Goal: Task Accomplishment & Management: Manage account settings

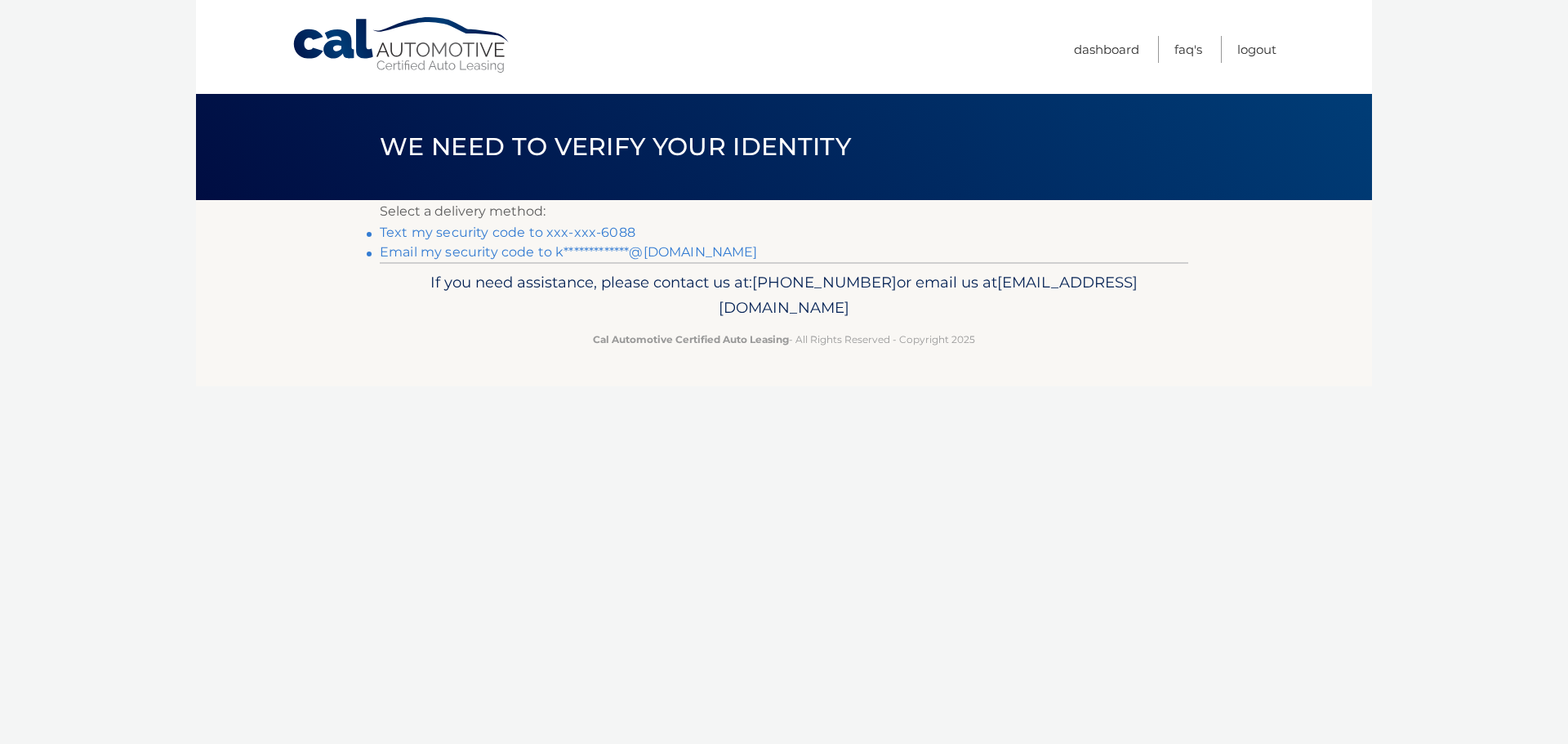
click at [619, 228] on link "Text my security code to xxx-xxx-6088" at bounding box center [508, 232] width 256 height 15
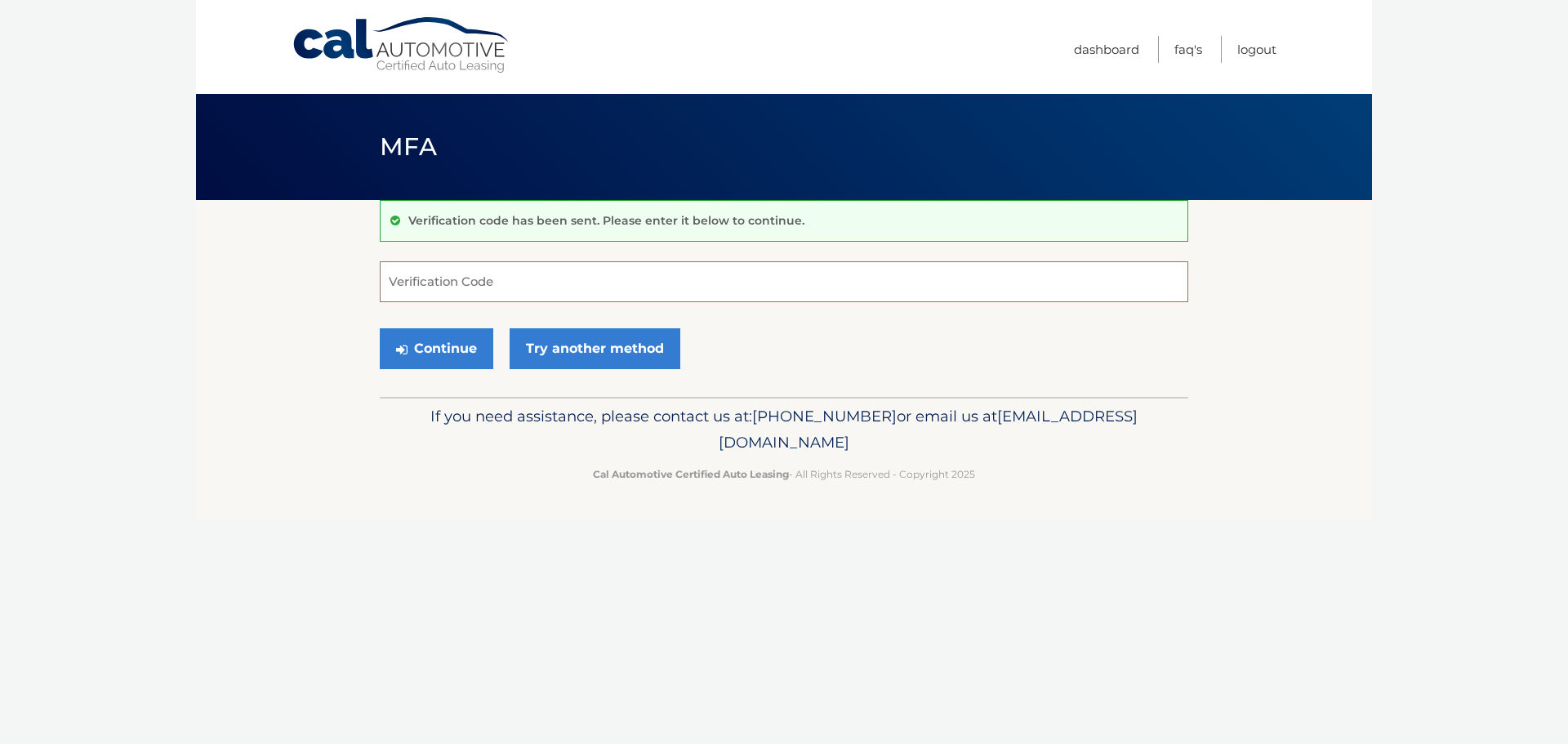
click at [627, 292] on input "Verification Code" at bounding box center [784, 282] width 808 height 41
type input "148813"
click at [380, 328] on button "Continue" at bounding box center [436, 348] width 113 height 41
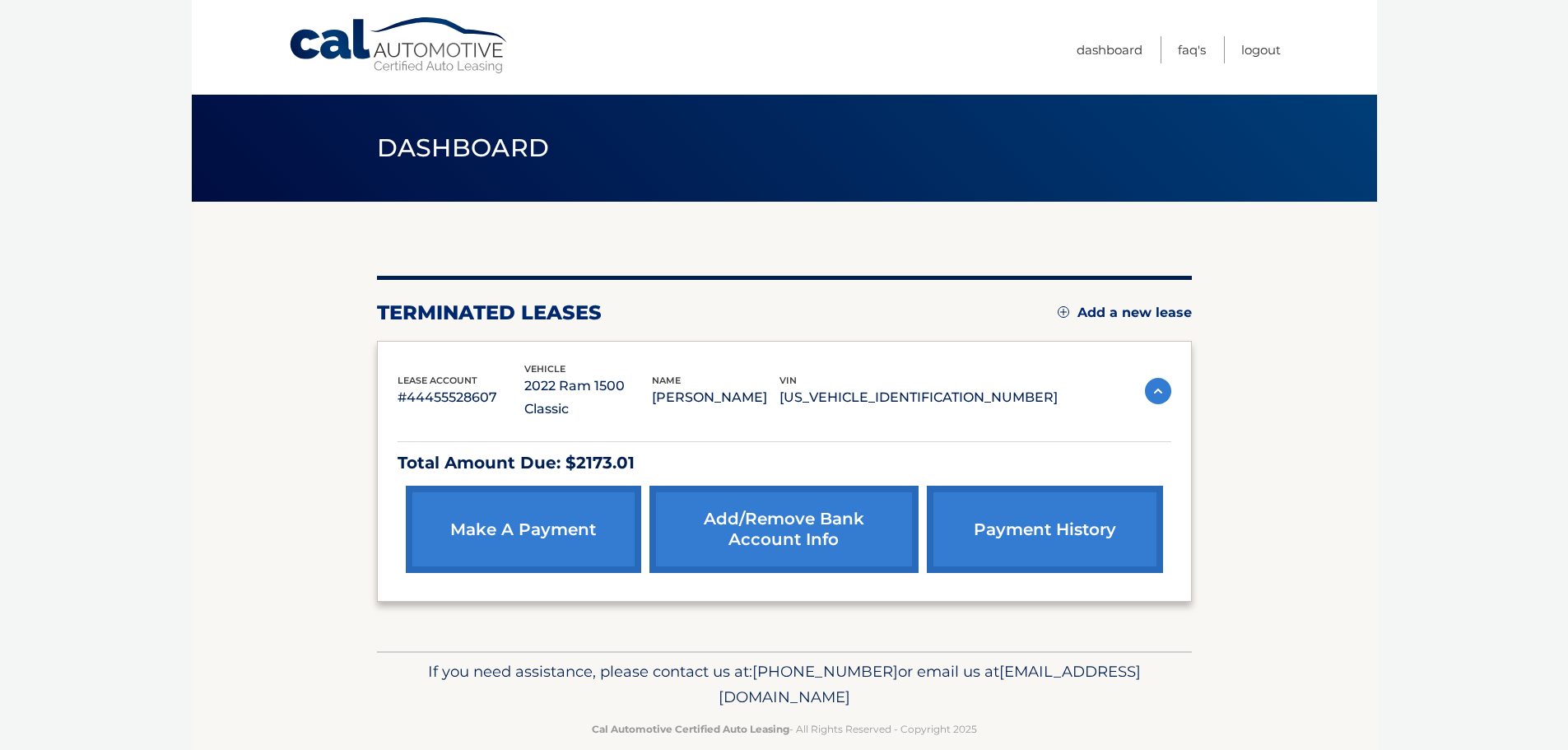
scroll to position [3, 0]
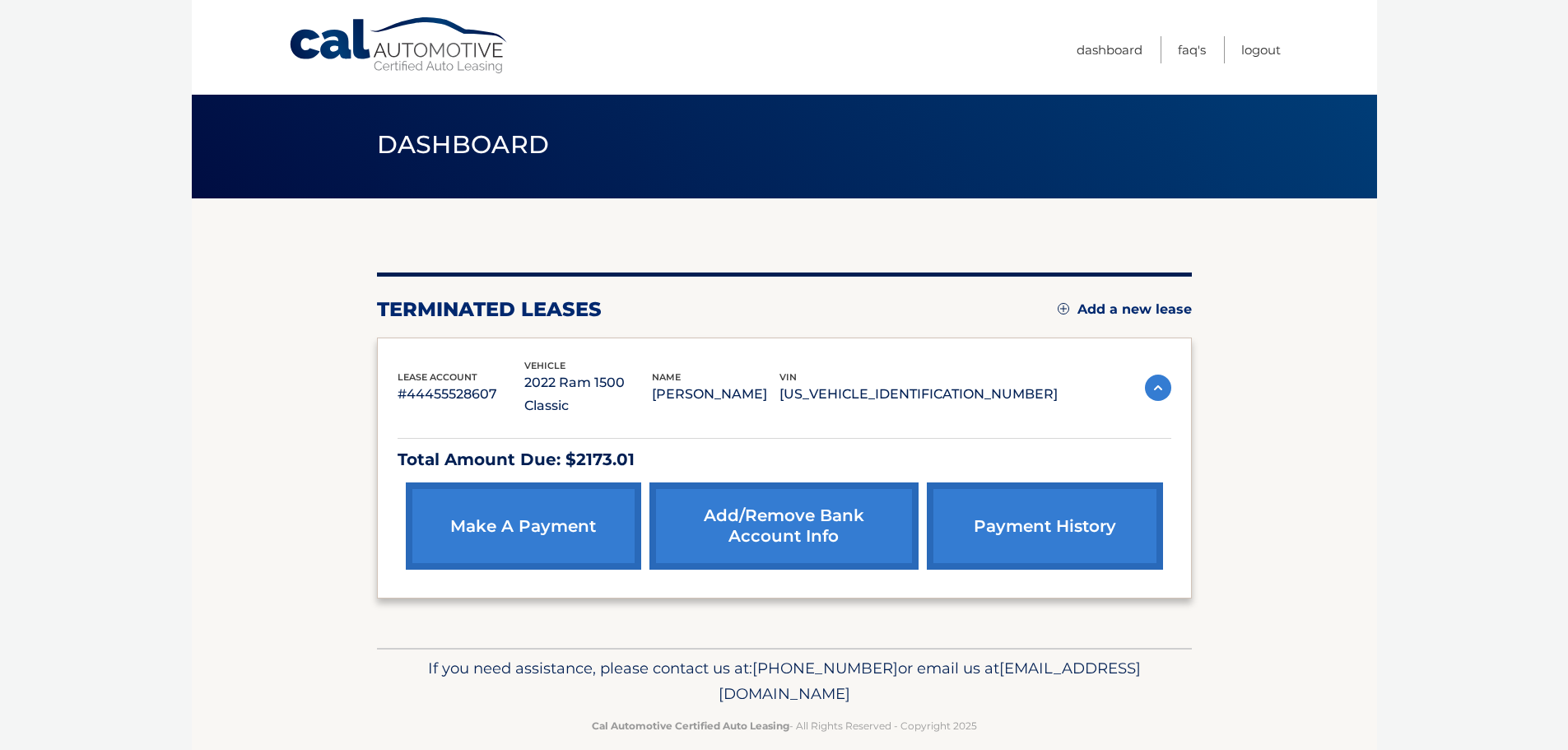
click at [1160, 380] on img at bounding box center [1158, 387] width 27 height 27
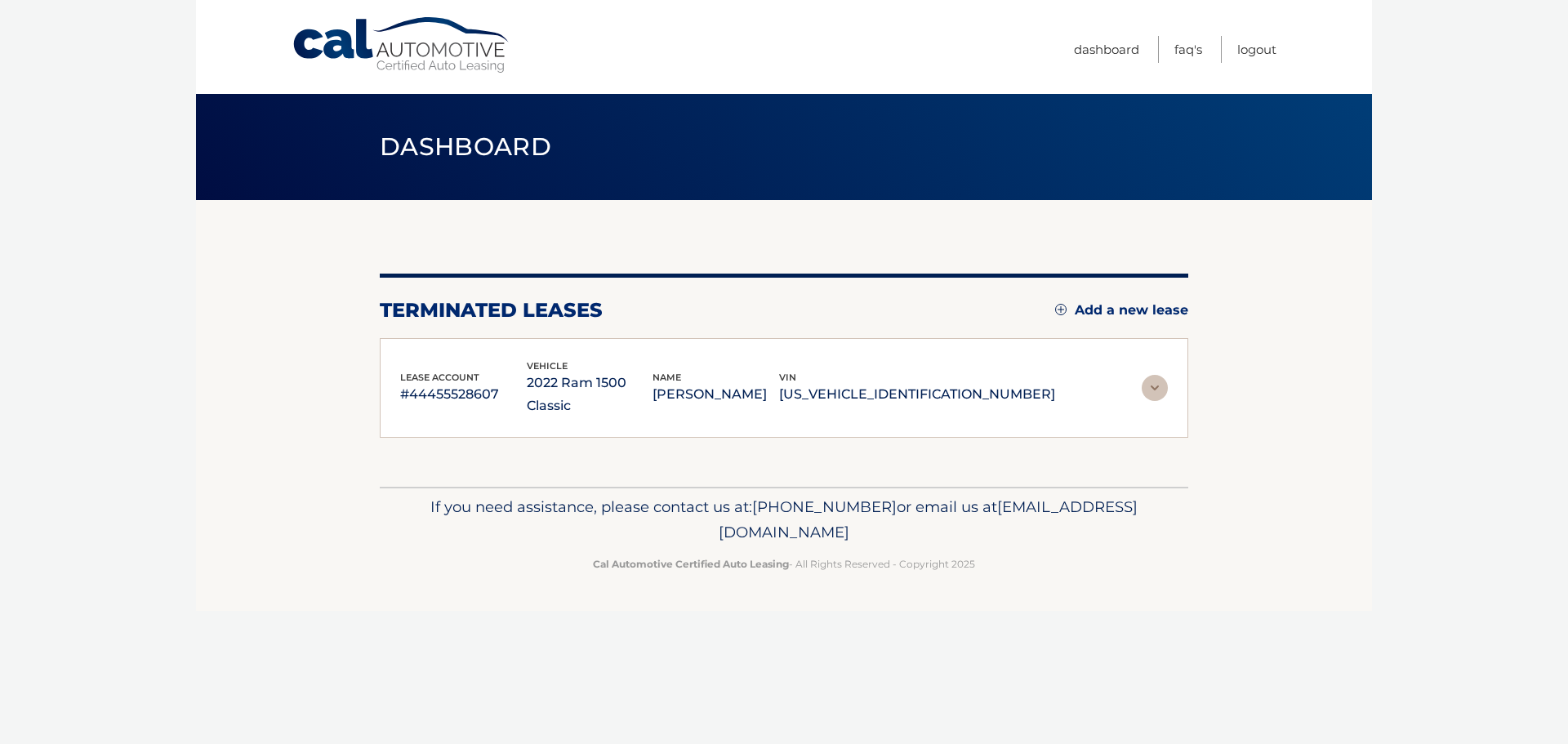
click at [1152, 377] on img at bounding box center [1155, 387] width 26 height 26
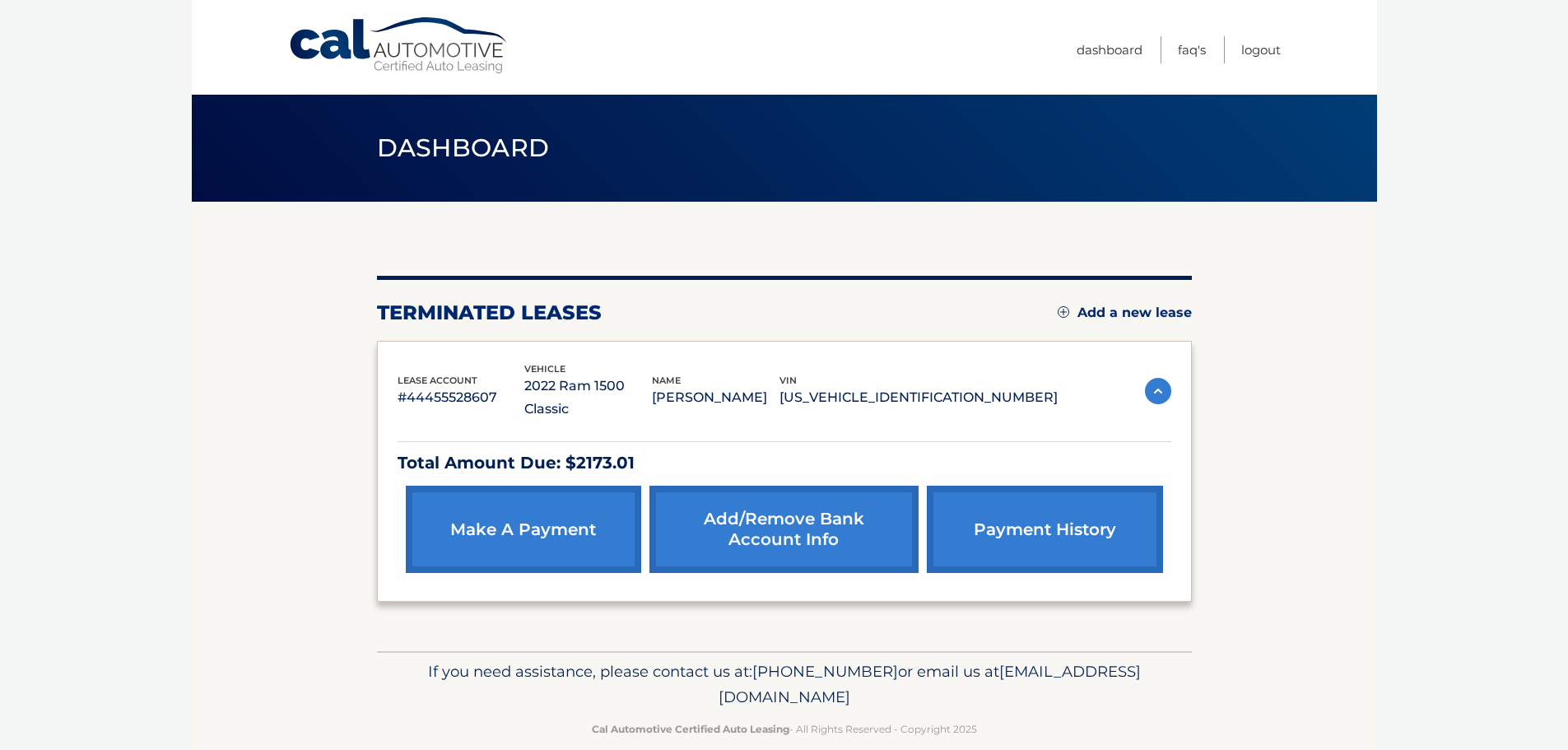
click at [509, 504] on link "make a payment" at bounding box center [524, 529] width 235 height 88
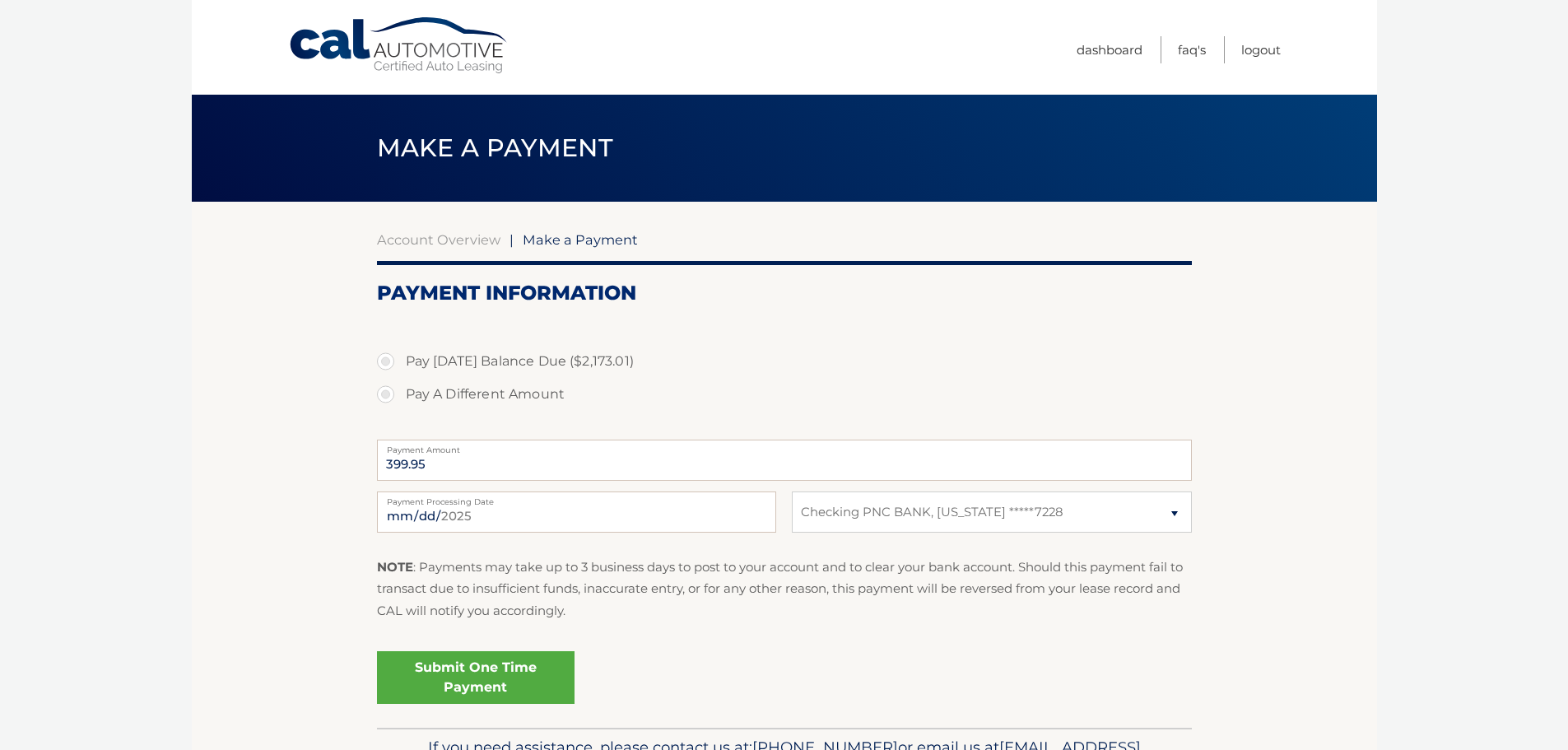
select select "NjFmODE1NDAtYWUwMC00MTZhLWE4NzgtZTQ0MjBmMzcxMmZm"
click at [1172, 513] on select "Select Bank Account Checking PNC BANK, OHIO *****7228" at bounding box center [990, 511] width 399 height 41
click at [1287, 533] on section "Account Overview | Make a Payment Payment Information Pay Today's Balance Due (…" at bounding box center [784, 464] width 1185 height 526
click at [389, 389] on label "Pay A Different Amount" at bounding box center [784, 394] width 814 height 33
click at [389, 389] on input "Pay A Different Amount" at bounding box center [391, 390] width 16 height 27
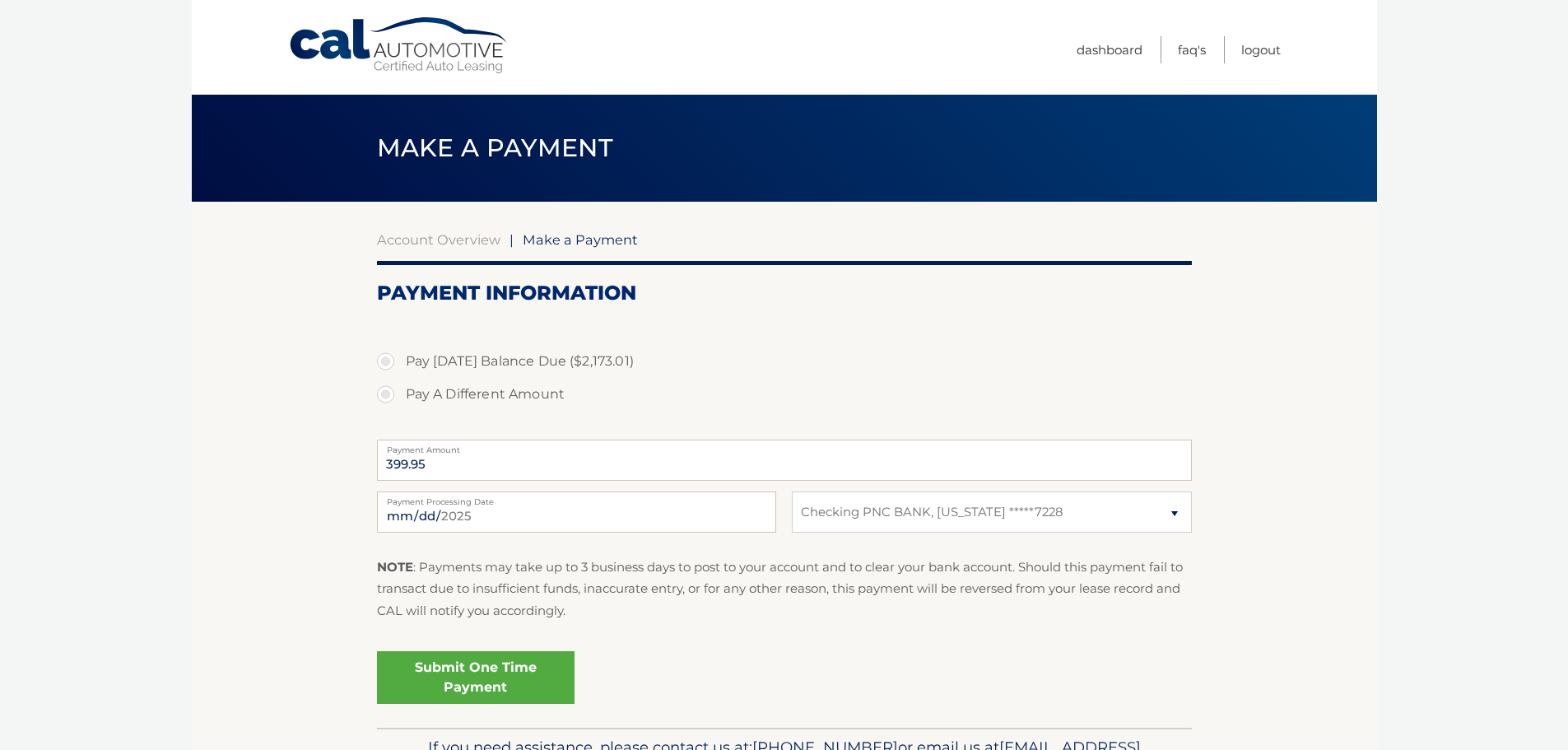
radio input "true"
click at [1117, 43] on link "Dashboard" at bounding box center [1109, 50] width 66 height 27
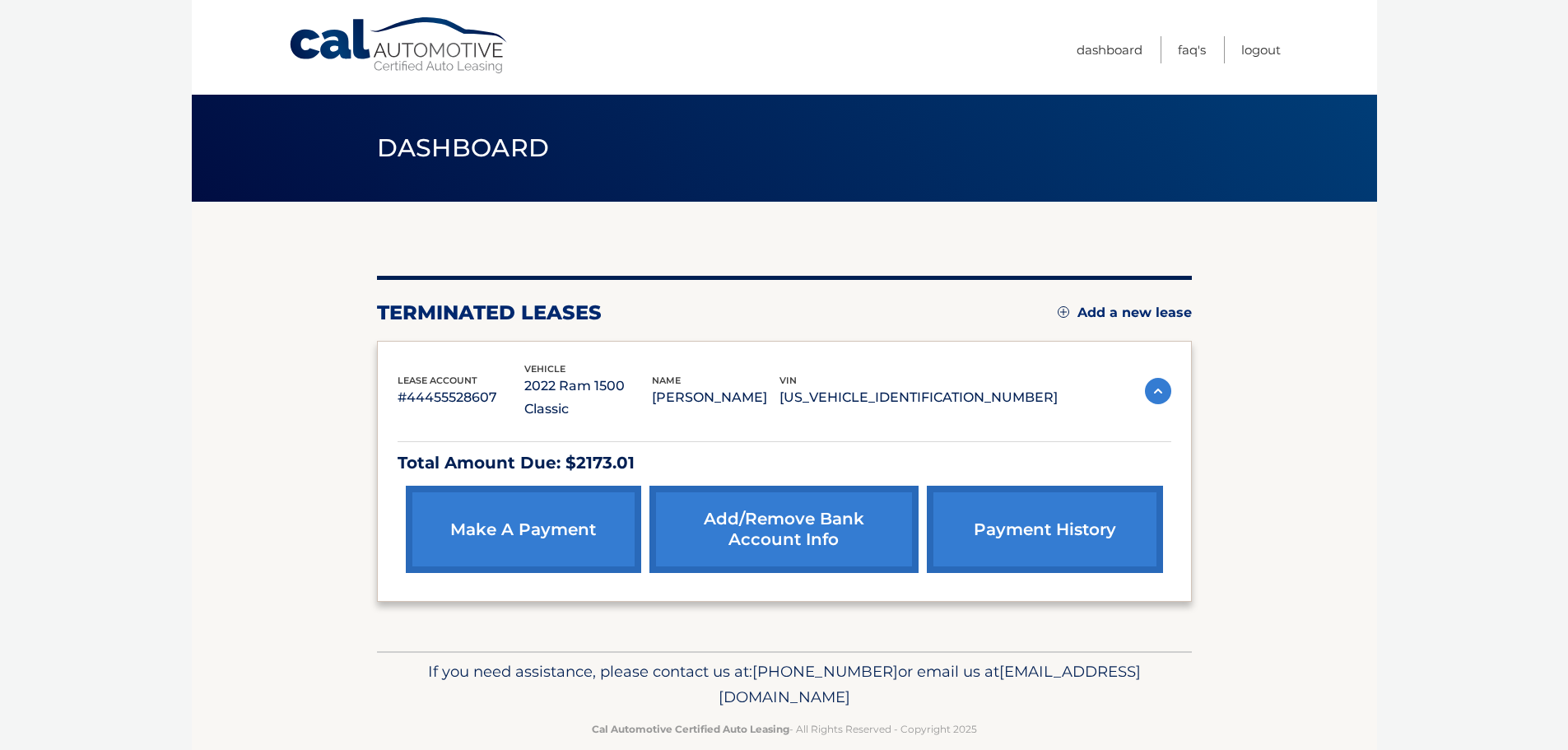
click at [826, 511] on link "Add/Remove bank account info" at bounding box center [784, 529] width 269 height 88
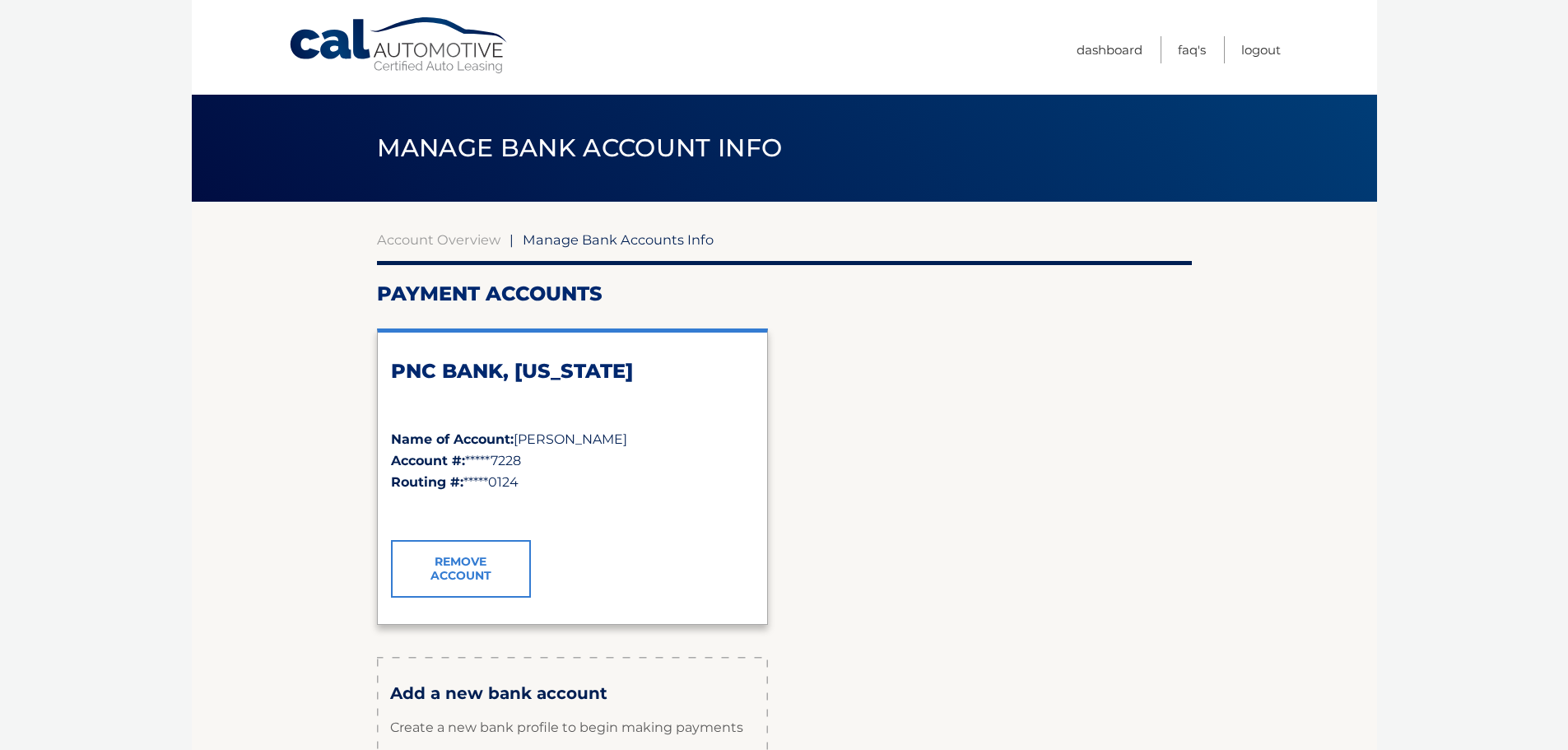
click at [469, 560] on link "Remove Account" at bounding box center [460, 568] width 140 height 57
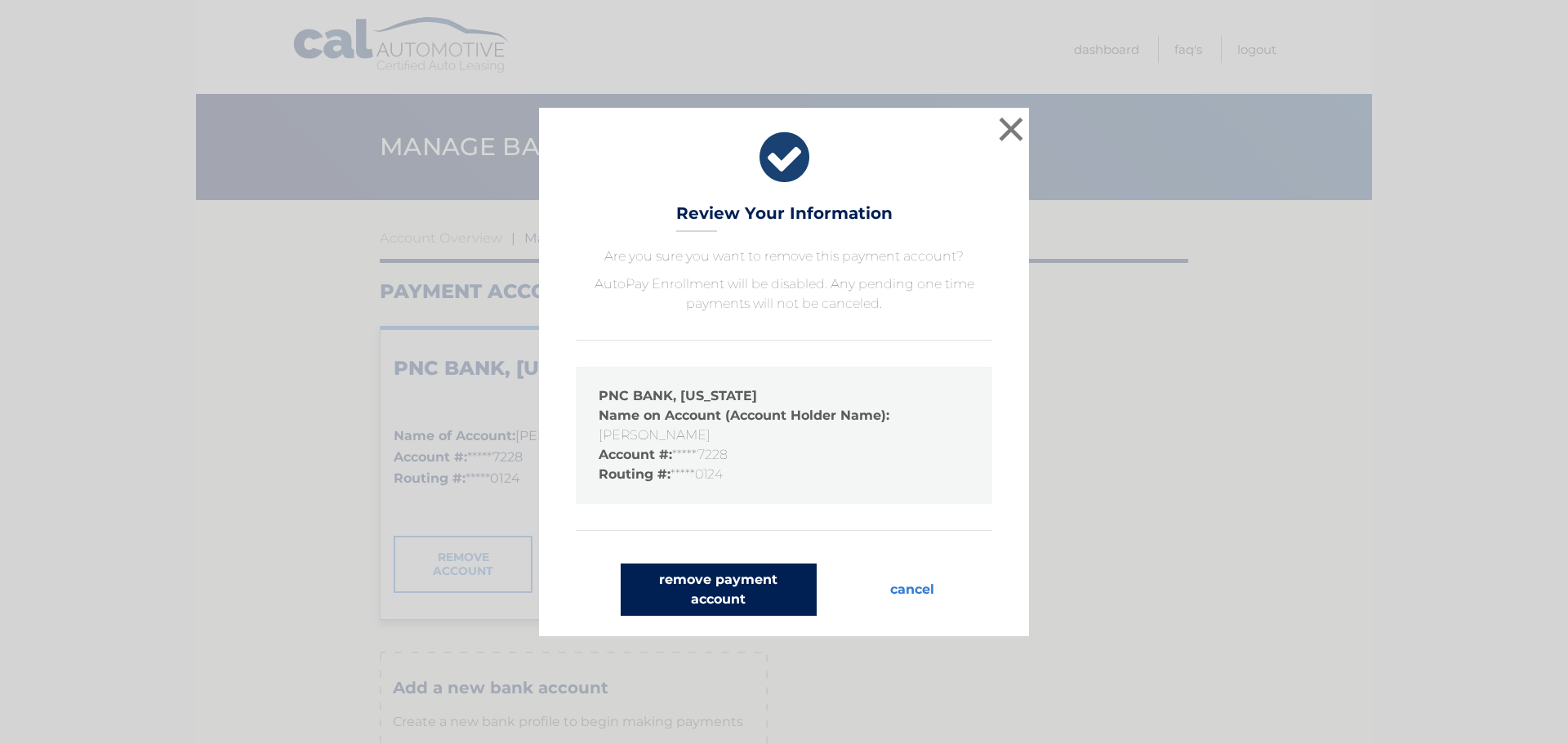
click at [713, 589] on button "remove payment account" at bounding box center [719, 589] width 196 height 52
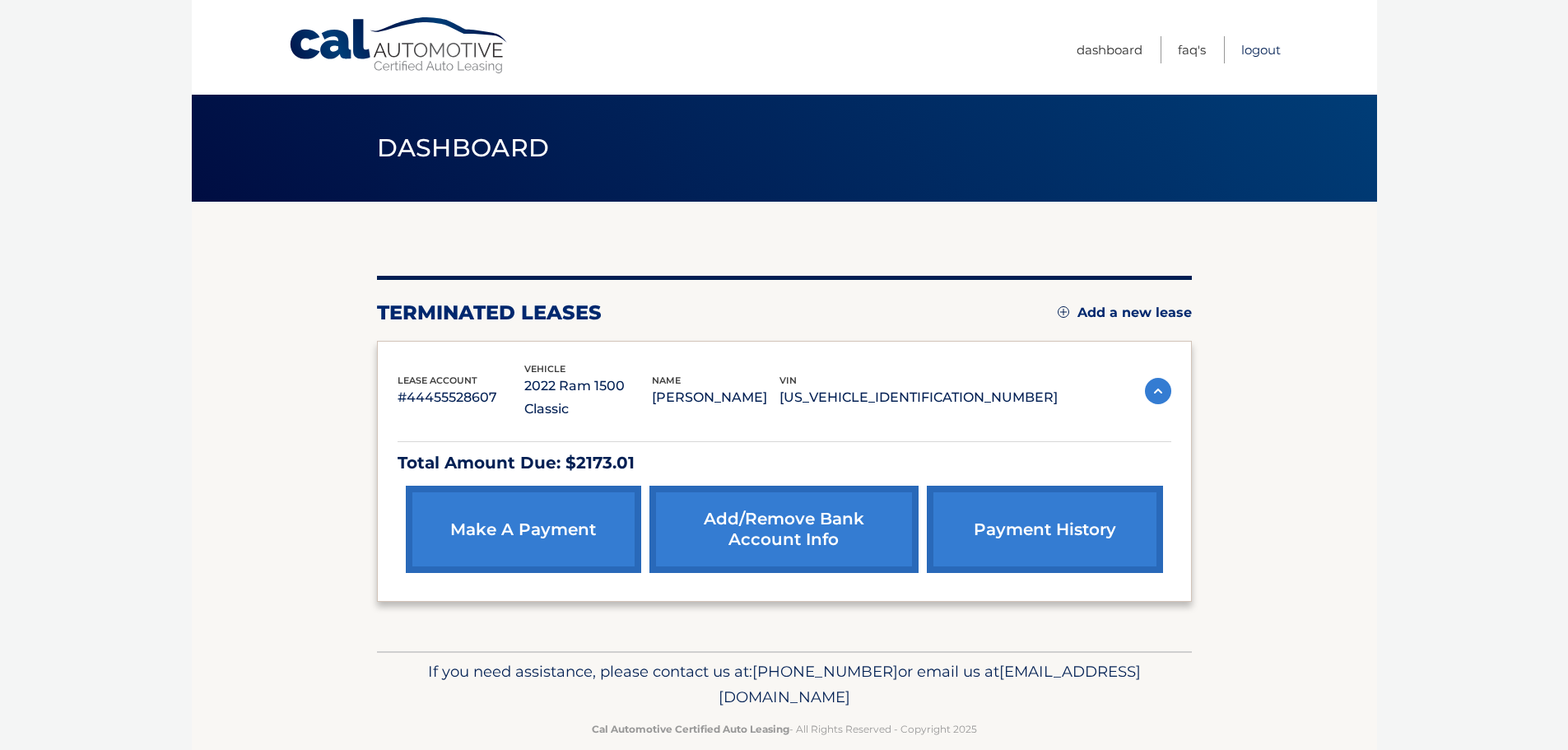
click at [1264, 53] on link "Logout" at bounding box center [1261, 50] width 39 height 27
